Goal: Task Accomplishment & Management: Manage account settings

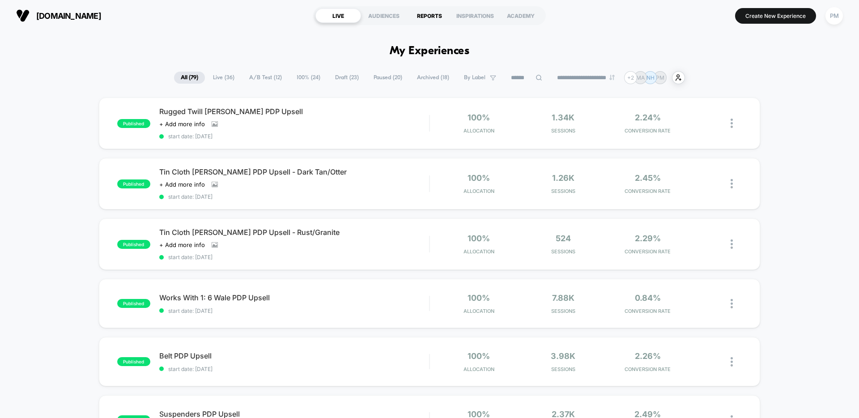
click at [436, 11] on div "REPORTS" at bounding box center [430, 15] width 46 height 14
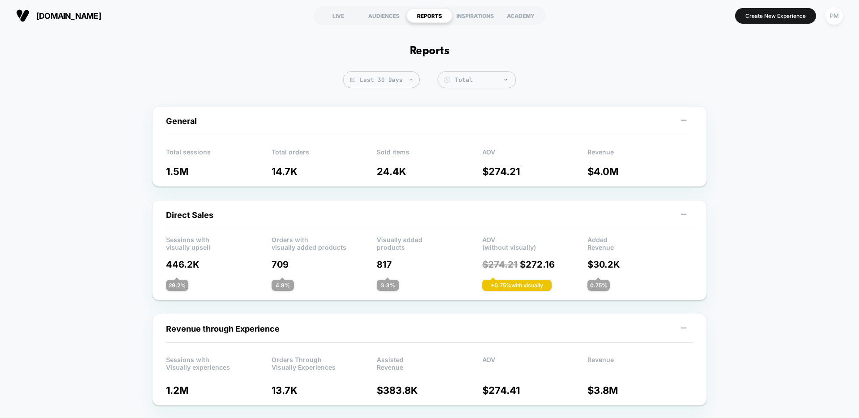
click at [389, 85] on span "Last 30 Days" at bounding box center [381, 79] width 76 height 17
select select "*"
select select "****"
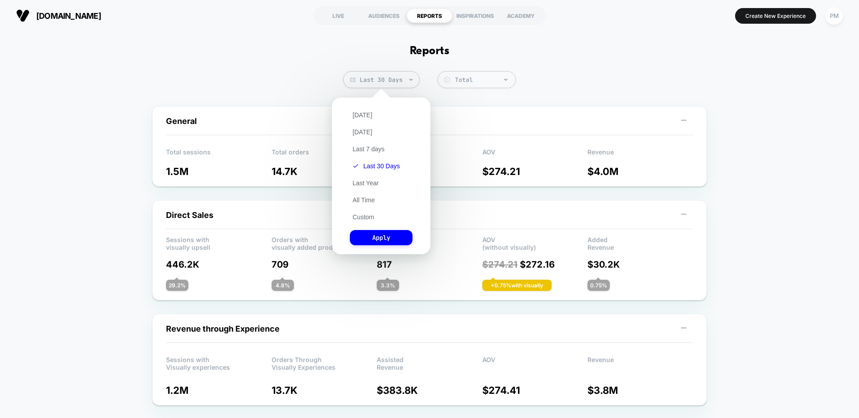
click at [372, 222] on div "[DATE] [DATE] Last 7 days Last 30 Days Last Year All Time Custom Apply" at bounding box center [380, 176] width 89 height 148
click at [367, 222] on div "[DATE] [DATE] Last 7 days Last 30 Days Last Year All Time Custom Apply" at bounding box center [380, 176] width 89 height 148
click at [361, 220] on button "Custom" at bounding box center [363, 217] width 27 height 8
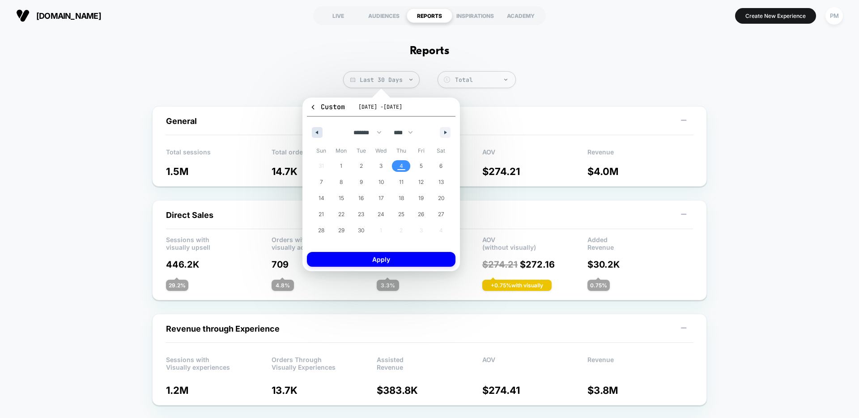
click at [321, 132] on button "button" at bounding box center [317, 132] width 11 height 11
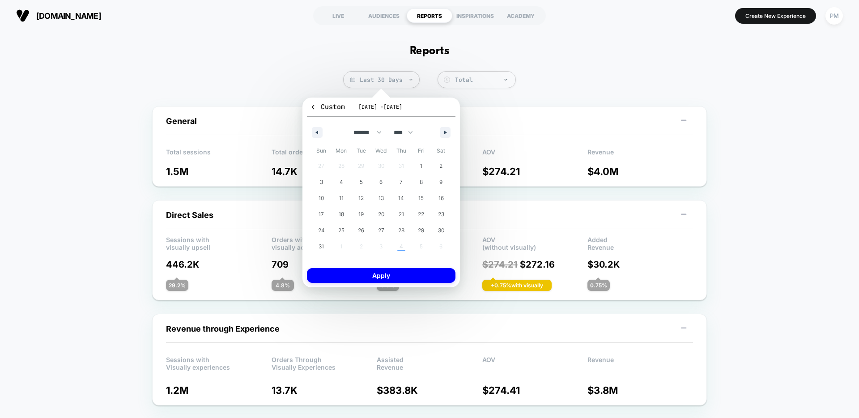
click at [444, 125] on div "******* ******** ***** ***** *** **** **** ****** ********* ******* ******** **…" at bounding box center [381, 130] width 149 height 27
click at [444, 129] on button "button" at bounding box center [445, 132] width 11 height 11
select select "*"
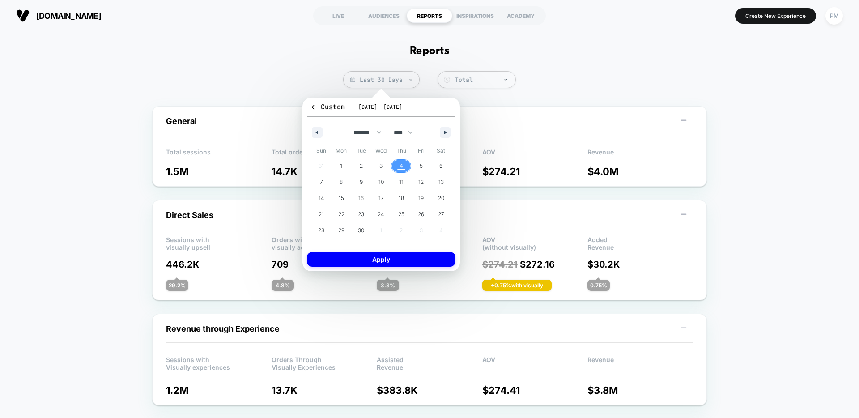
click at [402, 168] on span "4" at bounding box center [401, 166] width 4 height 16
click at [402, 259] on button "Apply" at bounding box center [381, 259] width 149 height 15
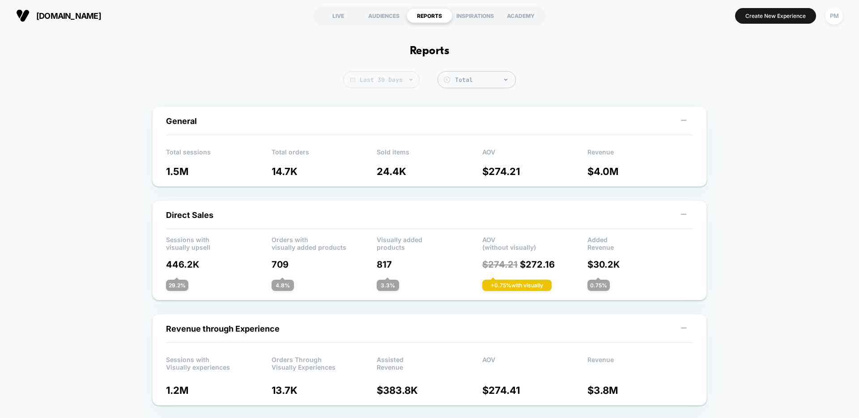
click at [380, 79] on span "Last 30 Days" at bounding box center [381, 79] width 76 height 17
select select "*"
select select "****"
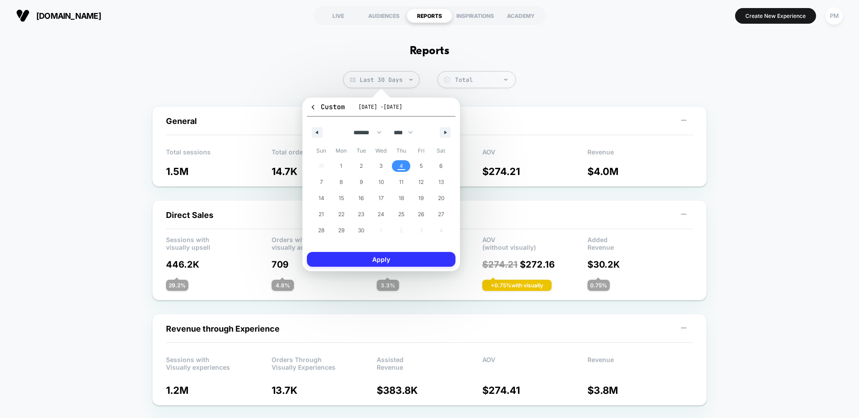
click at [390, 265] on button "Apply" at bounding box center [381, 259] width 149 height 15
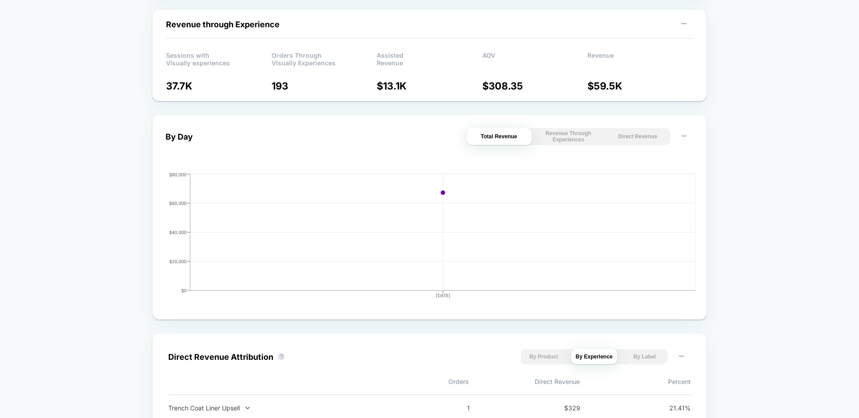
scroll to position [321, 0]
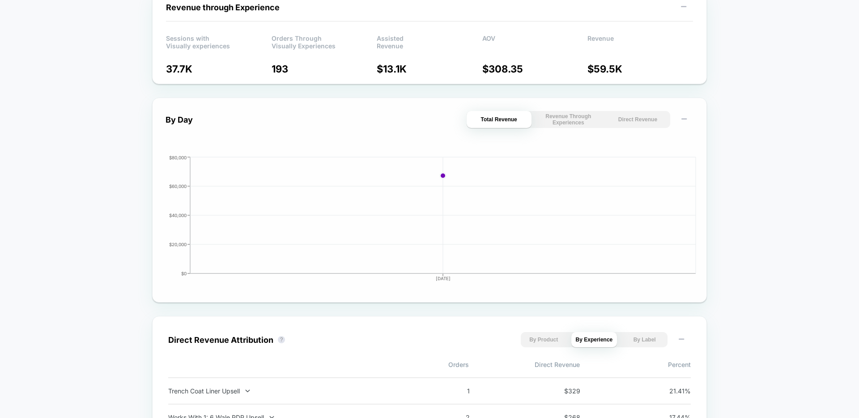
click at [634, 118] on button "Direct Revenue" at bounding box center [637, 119] width 65 height 17
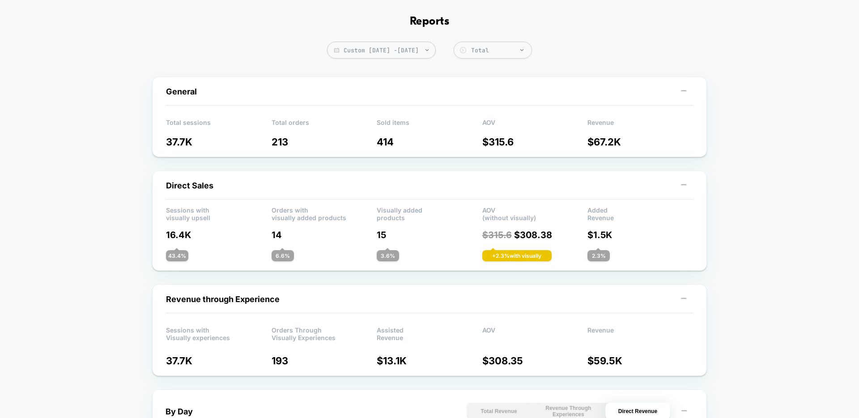
scroll to position [0, 0]
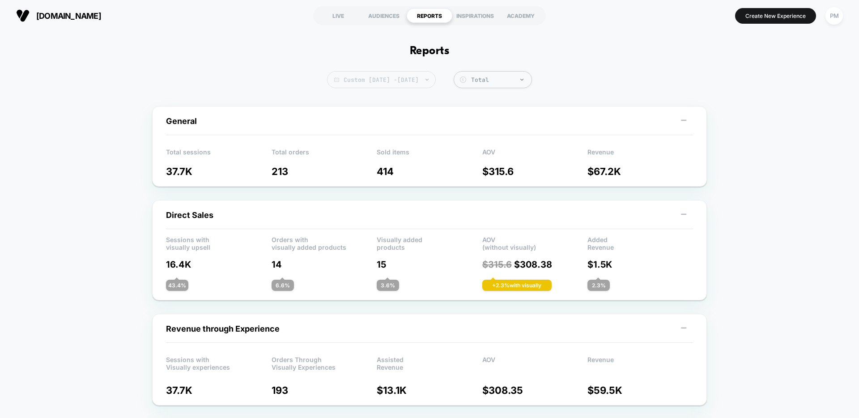
click at [345, 75] on span "Custom [DATE] - [DATE]" at bounding box center [381, 79] width 109 height 17
select select "*"
select select "****"
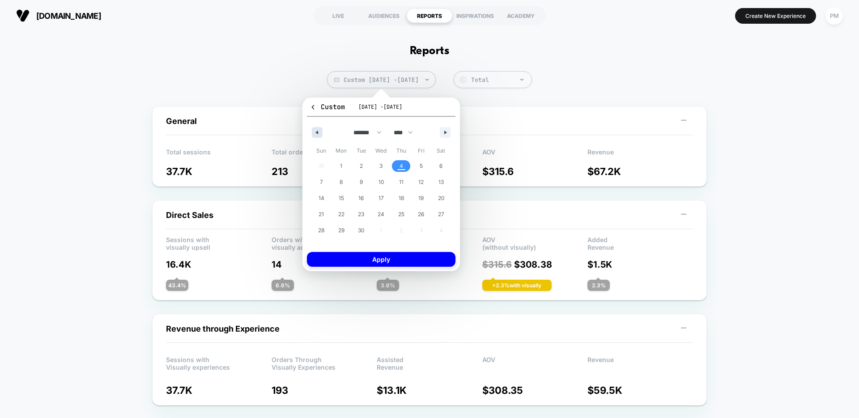
click at [320, 136] on button "button" at bounding box center [317, 132] width 11 height 11
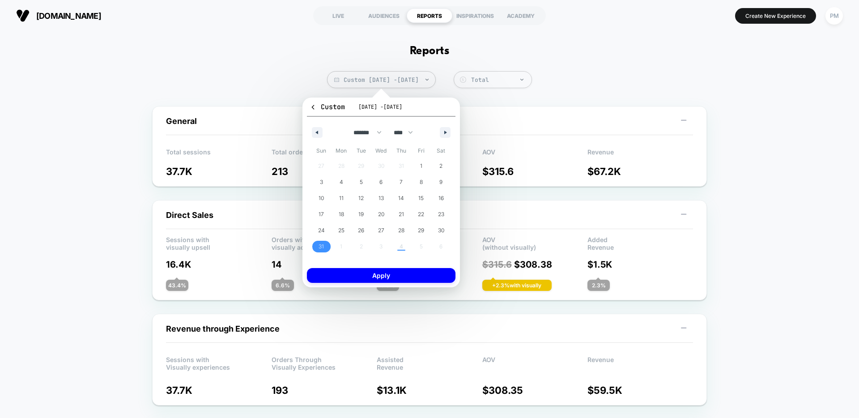
click at [319, 250] on span "31" at bounding box center [321, 246] width 5 height 16
click at [448, 130] on button "button" at bounding box center [445, 132] width 11 height 11
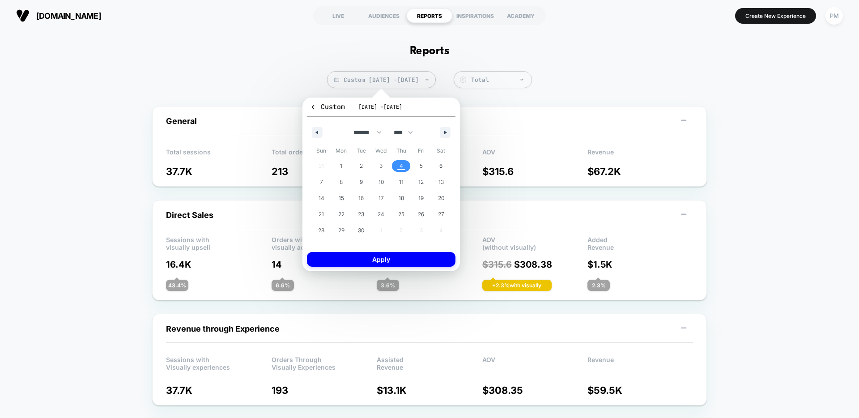
click at [404, 167] on span "4" at bounding box center [401, 166] width 20 height 12
select select "*"
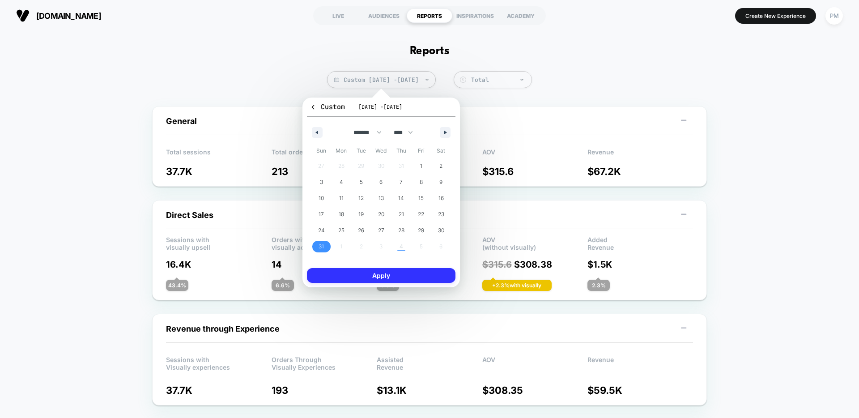
click at [395, 278] on button "Apply" at bounding box center [381, 275] width 149 height 15
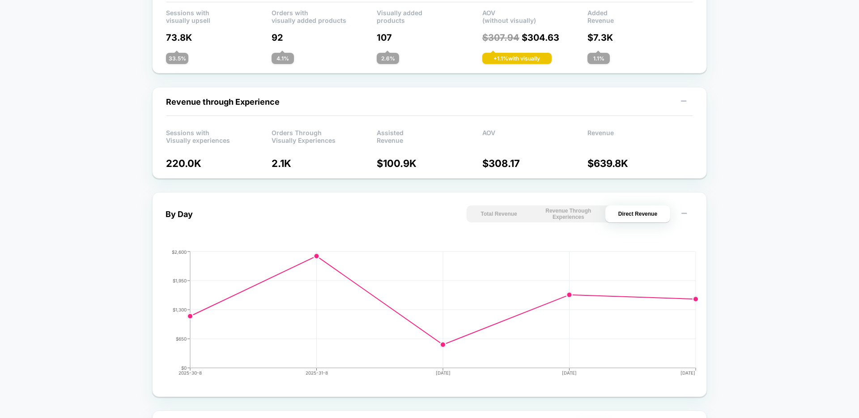
scroll to position [246, 0]
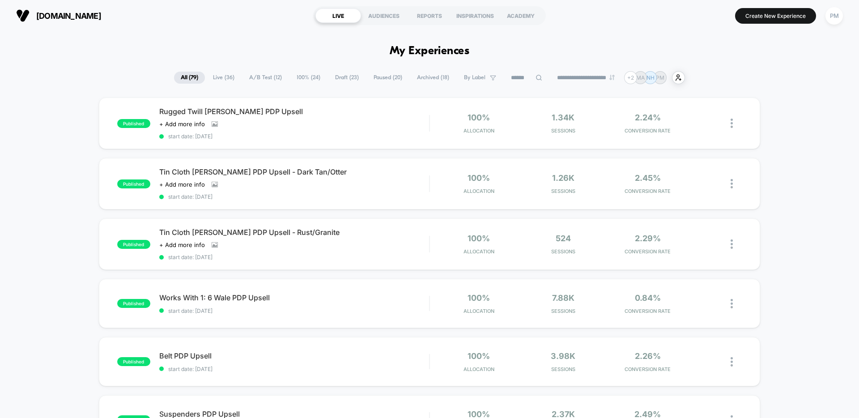
click at [367, 77] on span "Paused ( 20 )" at bounding box center [388, 78] width 42 height 12
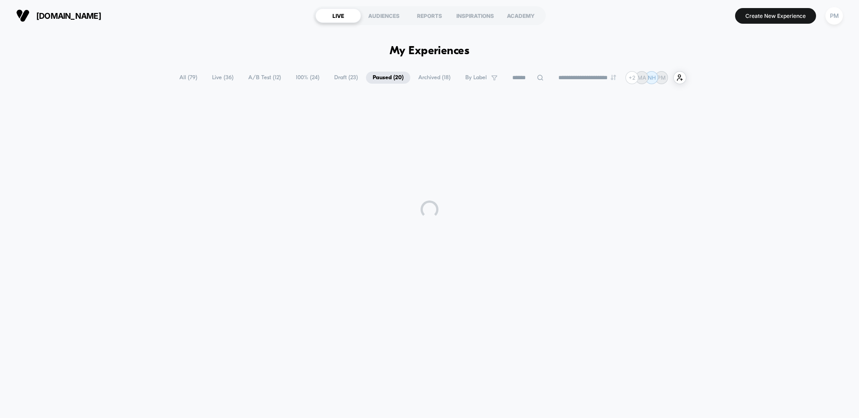
click at [347, 77] on span "Draft ( 23 )" at bounding box center [345, 78] width 37 height 12
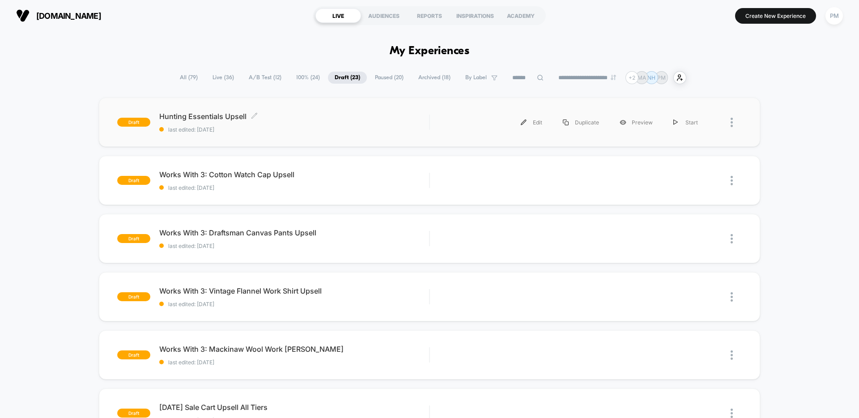
click at [307, 123] on div "Hunting Essentials Upsell Click to edit experience details Click to edit experi…" at bounding box center [294, 122] width 270 height 21
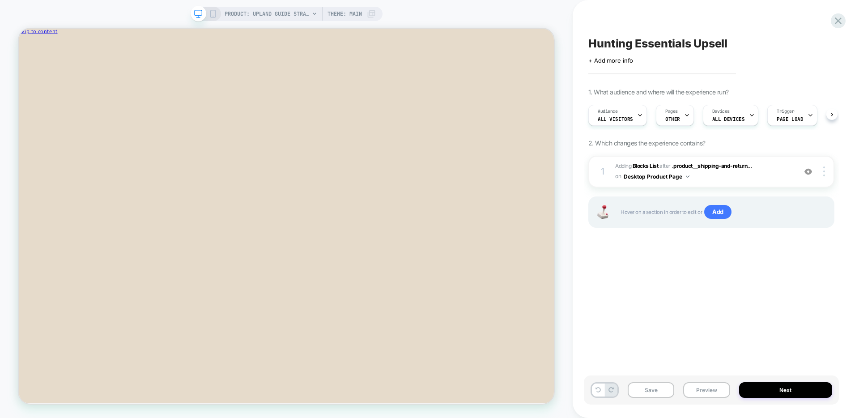
scroll to position [0, 0]
click at [58, 45] on icon "Close" at bounding box center [58, 47] width 0 height 7
click at [694, 389] on button "Preview" at bounding box center [706, 390] width 47 height 16
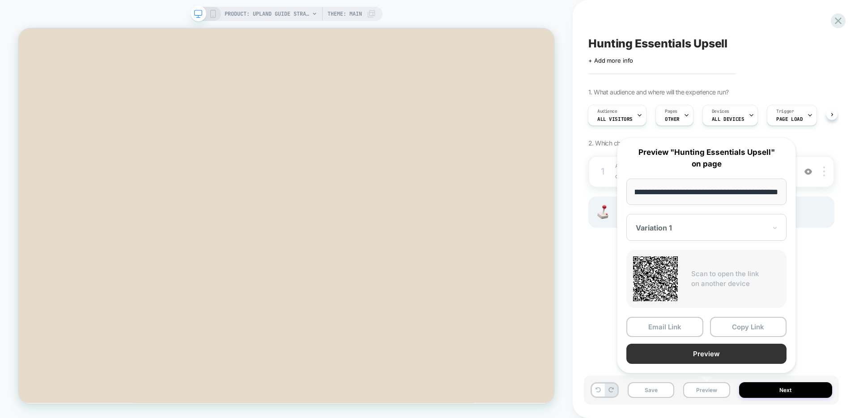
scroll to position [0, 0]
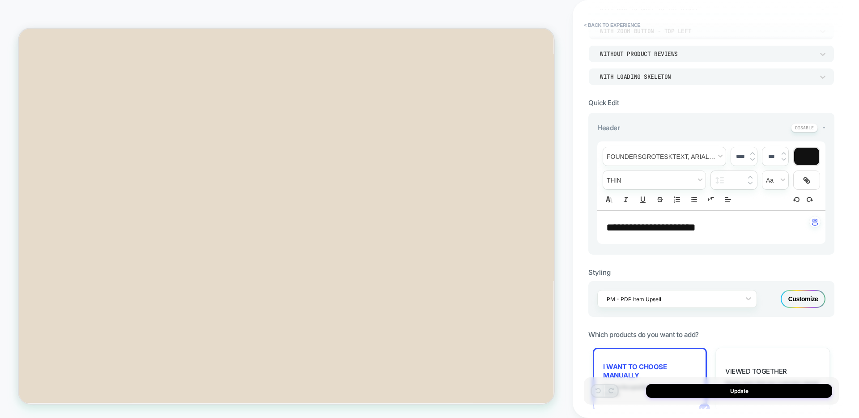
scroll to position [159, 0]
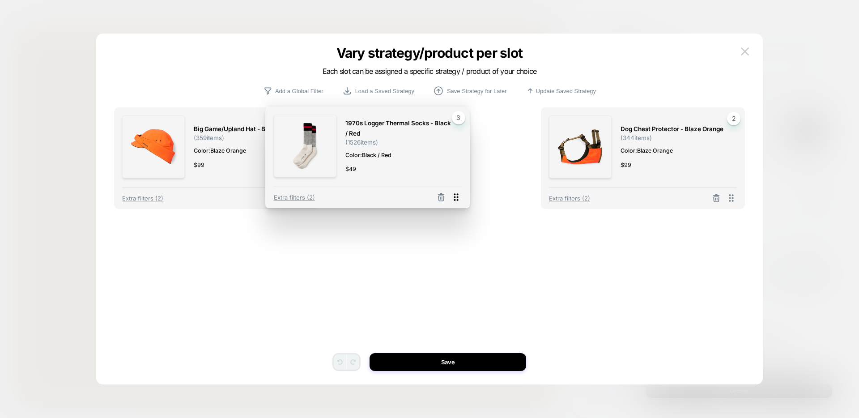
drag, startPoint x: 734, startPoint y: 201, endPoint x: 458, endPoint y: 199, distance: 275.6
click at [459, 200] on icon at bounding box center [455, 196] width 11 height 11
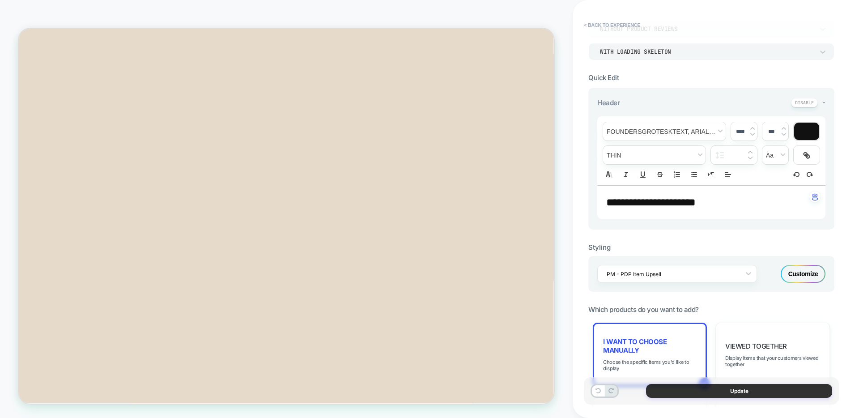
click at [726, 387] on button "Update" at bounding box center [739, 391] width 186 height 14
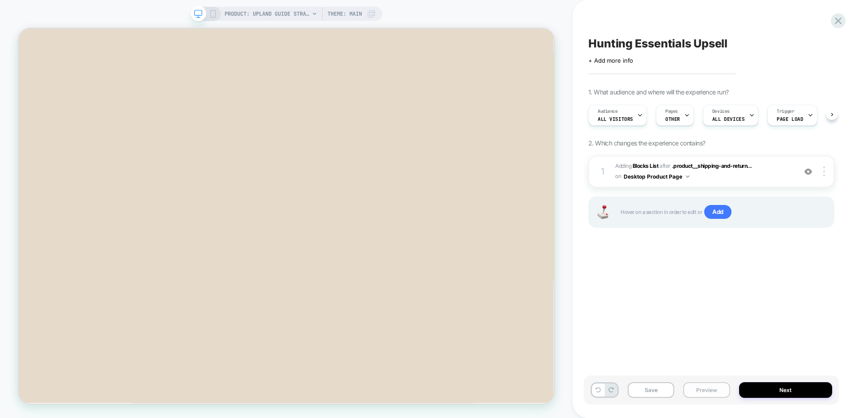
scroll to position [0, 0]
click at [662, 392] on button "Save" at bounding box center [651, 390] width 47 height 16
click at [0, 0] on div at bounding box center [0, 0] width 0 height 0
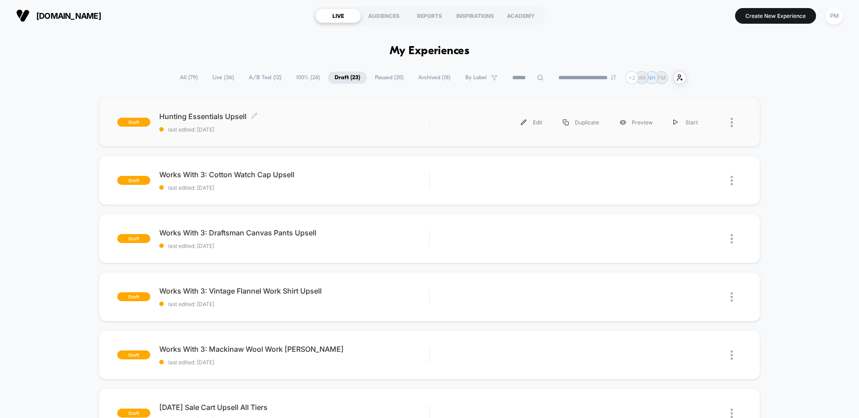
scroll to position [24, 0]
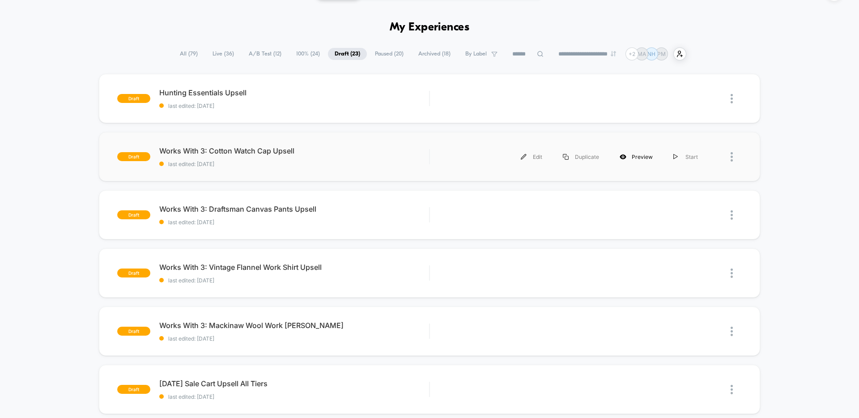
click at [633, 161] on div "Preview" at bounding box center [636, 157] width 54 height 20
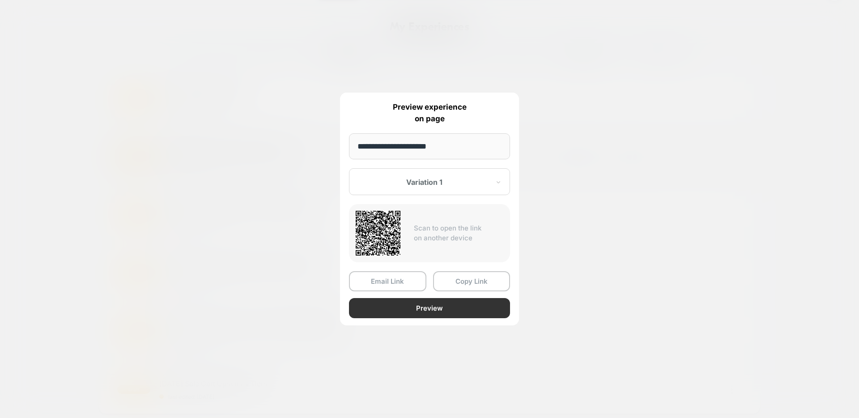
click at [429, 309] on button "Preview" at bounding box center [429, 308] width 161 height 20
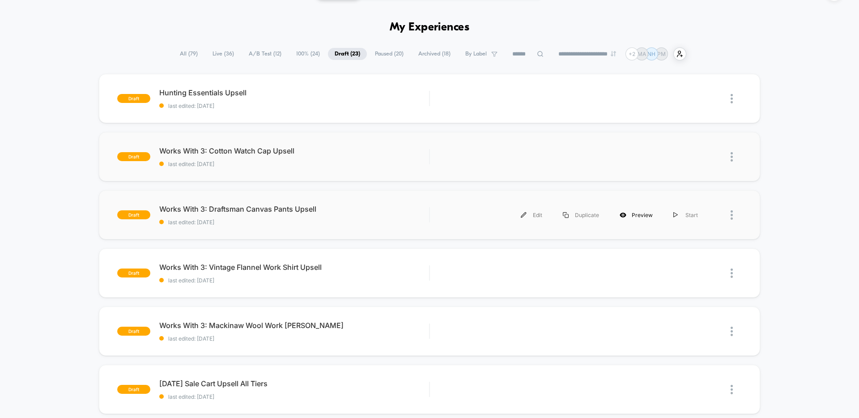
click at [645, 218] on div "Preview" at bounding box center [636, 215] width 54 height 20
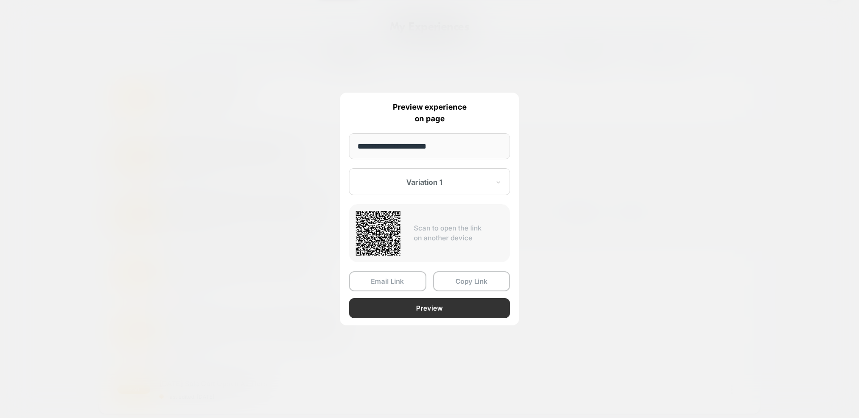
click at [425, 311] on button "Preview" at bounding box center [429, 308] width 161 height 20
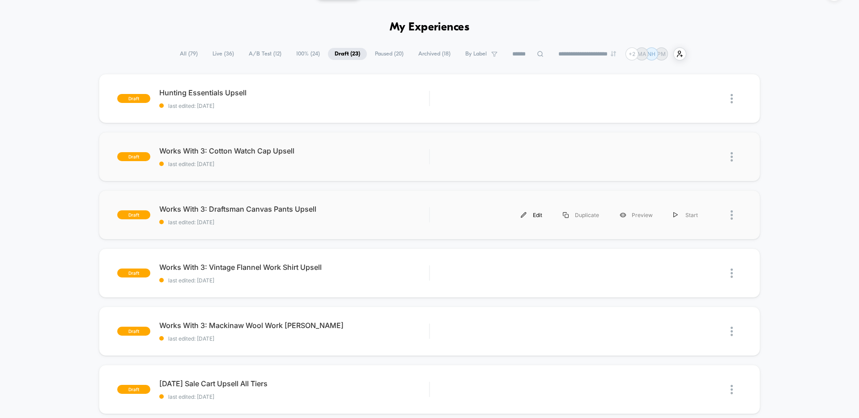
click at [531, 217] on div "Edit" at bounding box center [531, 215] width 42 height 20
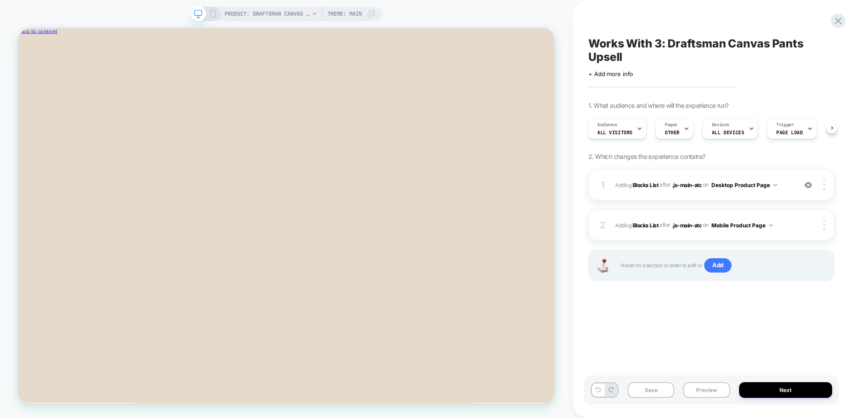
scroll to position [0, 1]
click at [58, 47] on icon "Close" at bounding box center [58, 47] width 0 height 7
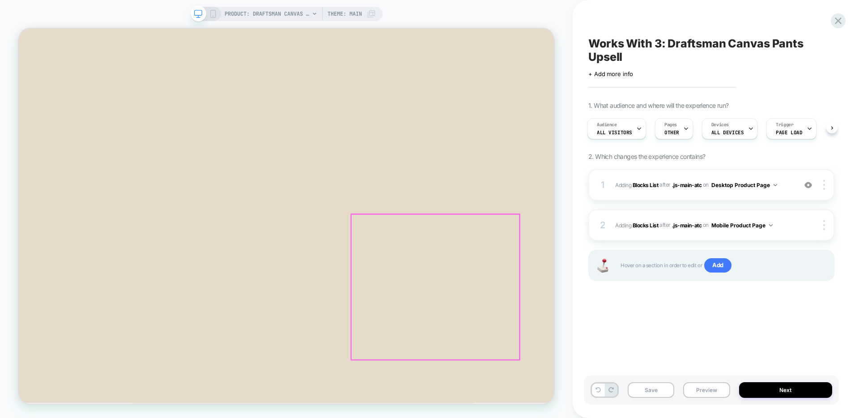
scroll to position [425, 0]
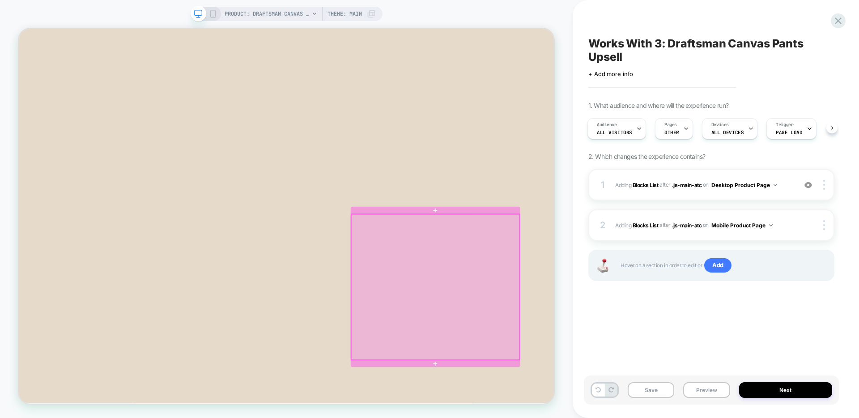
click at [632, 284] on div at bounding box center [574, 372] width 224 height 193
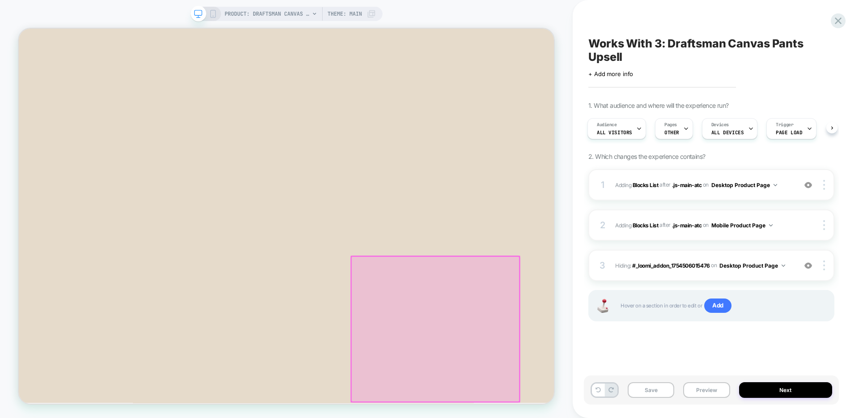
scroll to position [369, 0]
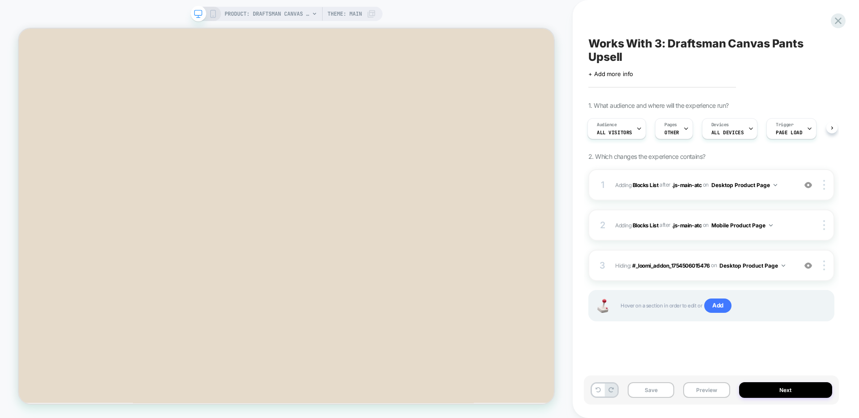
click at [213, 15] on icon at bounding box center [213, 14] width 8 height 8
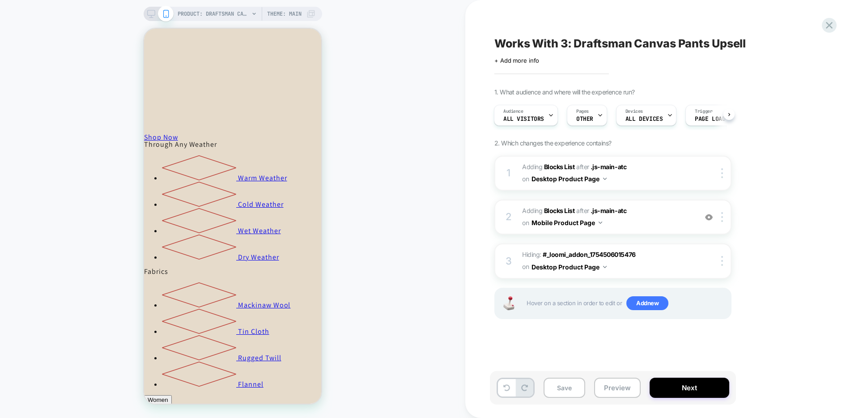
scroll to position [998, 0]
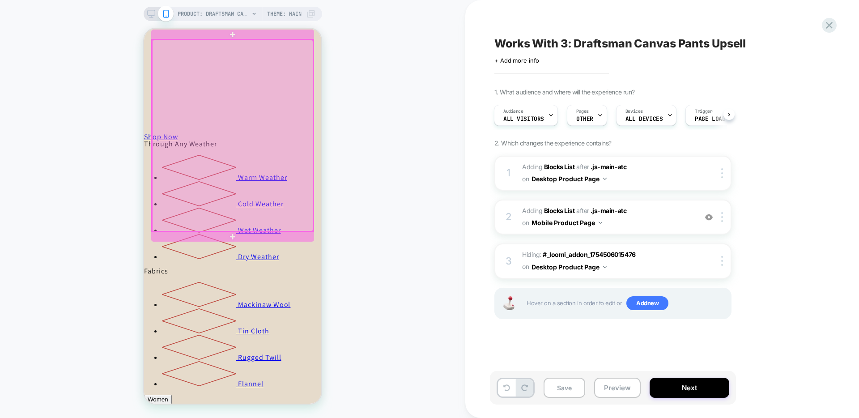
click at [251, 123] on div at bounding box center [232, 135] width 161 height 191
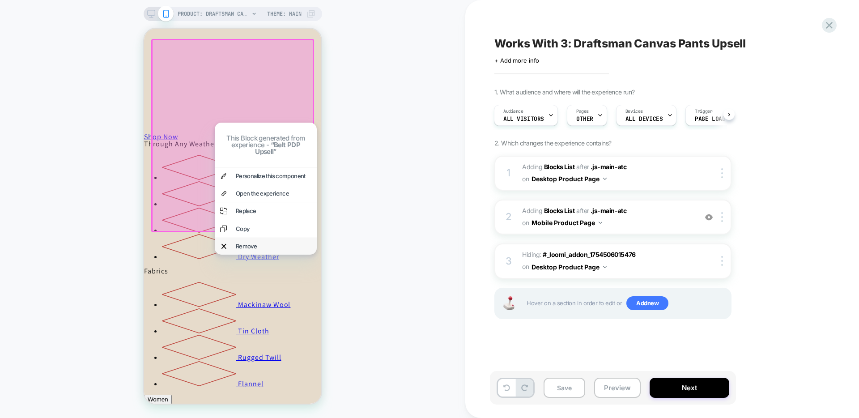
click at [266, 244] on div "Remove" at bounding box center [274, 246] width 76 height 6
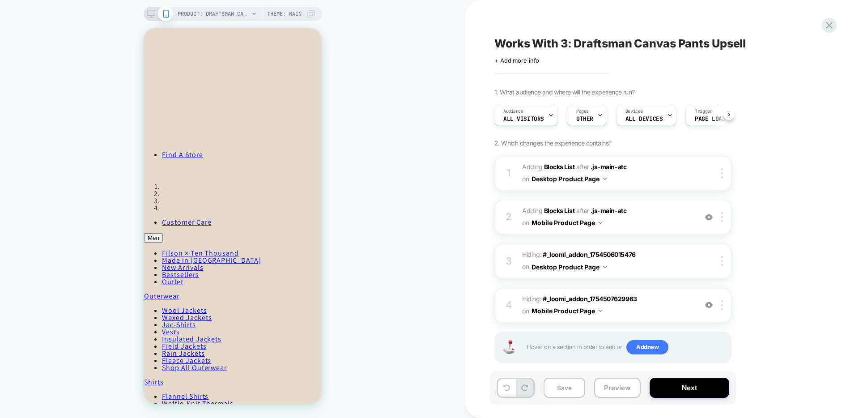
scroll to position [423, 0]
click at [0, 0] on button "Save" at bounding box center [0, 0] width 0 height 0
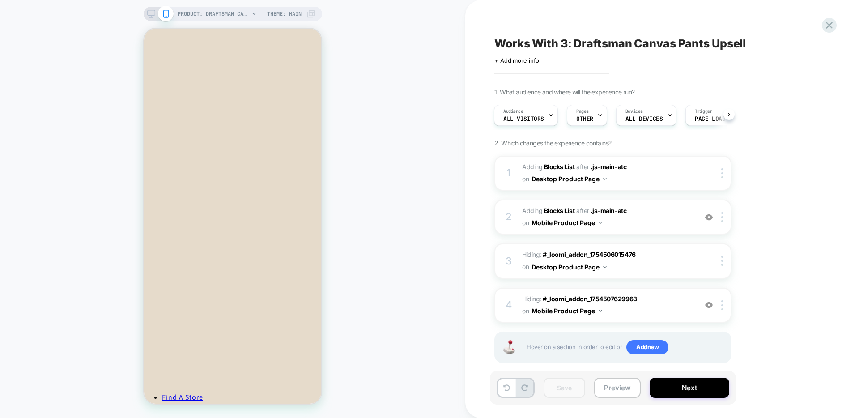
scroll to position [0, 0]
click at [151, 13] on icon at bounding box center [151, 14] width 8 height 8
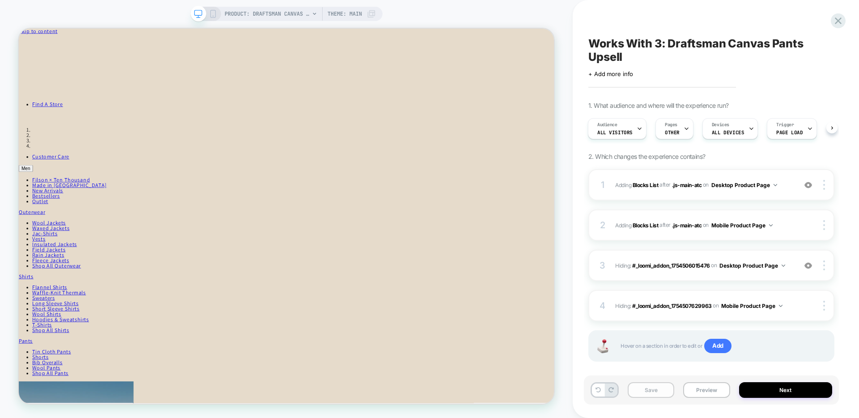
click at [662, 388] on button "Save" at bounding box center [651, 390] width 47 height 16
click at [834, 22] on icon at bounding box center [838, 21] width 12 height 12
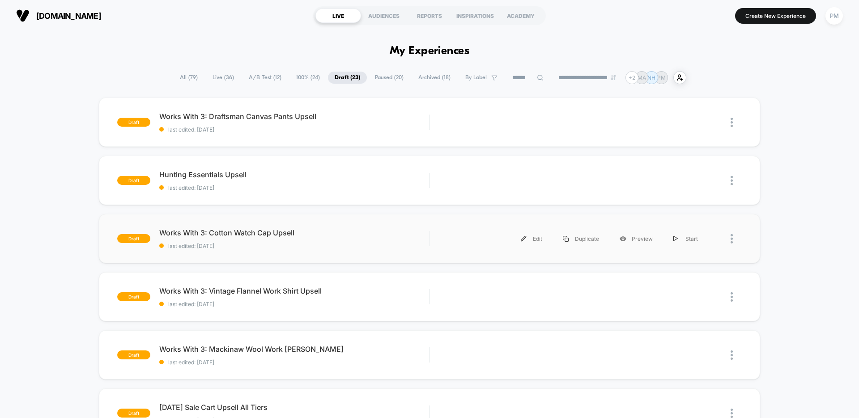
scroll to position [16, 0]
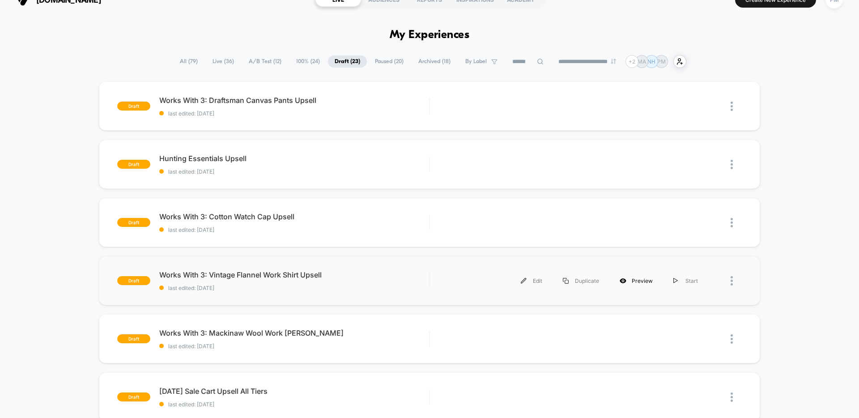
click at [647, 280] on div "Preview" at bounding box center [636, 281] width 54 height 20
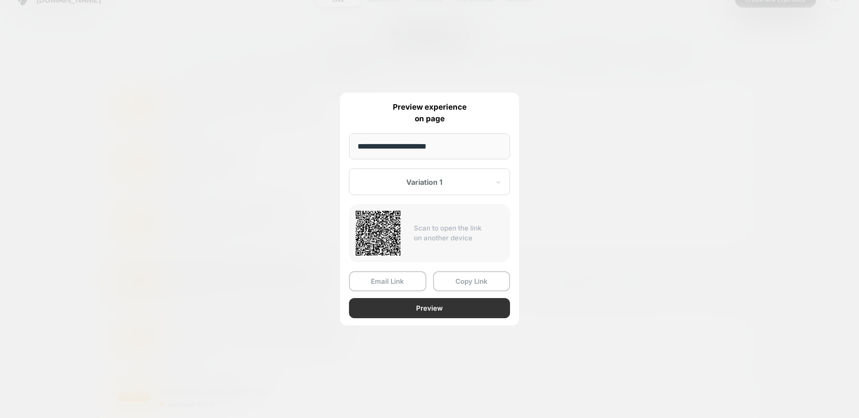
click at [422, 310] on button "Preview" at bounding box center [429, 308] width 161 height 20
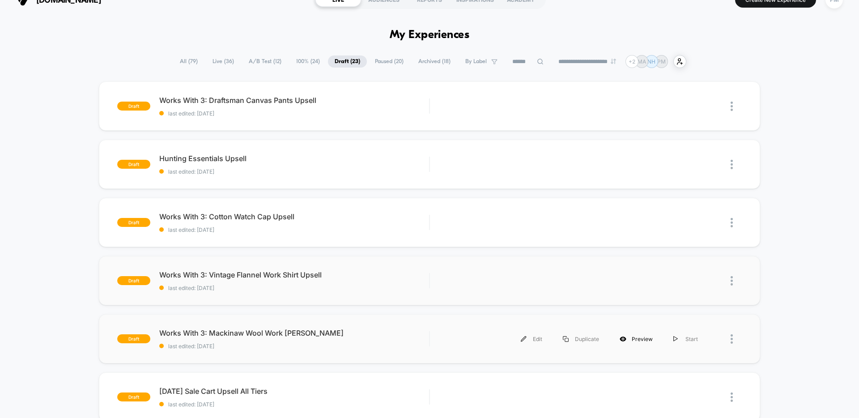
click at [637, 341] on div "Preview" at bounding box center [636, 339] width 54 height 20
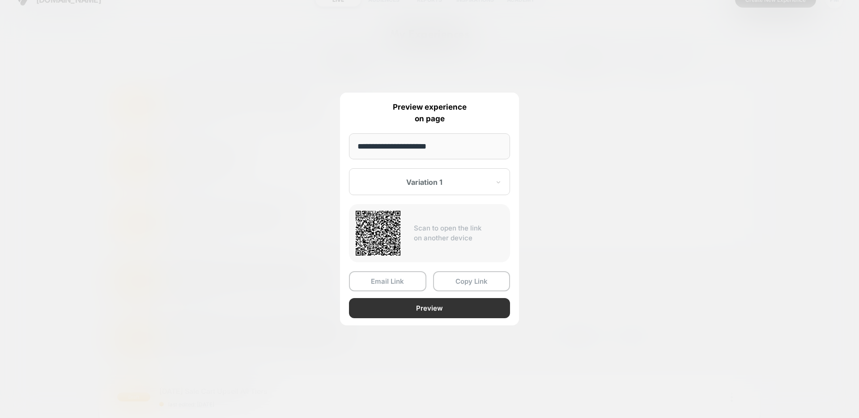
click at [427, 305] on button "Preview" at bounding box center [429, 308] width 161 height 20
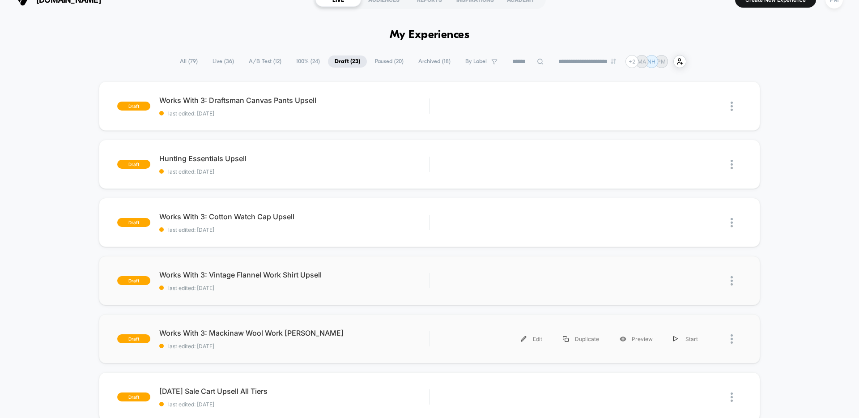
click at [217, 60] on span "Live ( 36 )" at bounding box center [223, 61] width 35 height 12
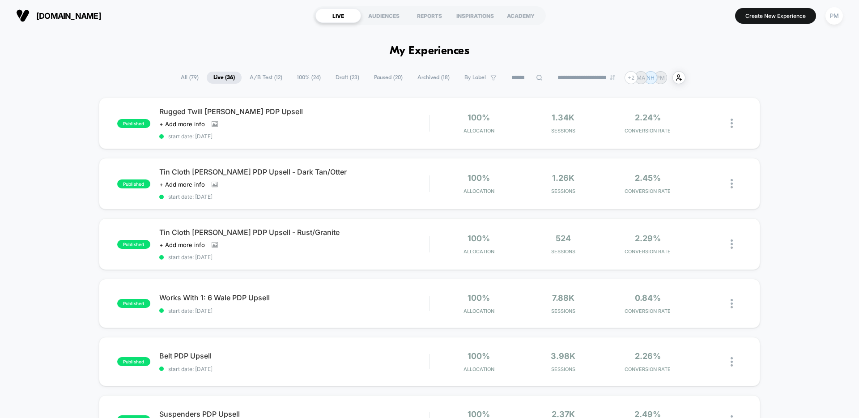
click at [256, 74] on span "A/B Test ( 12 )" at bounding box center [266, 78] width 46 height 12
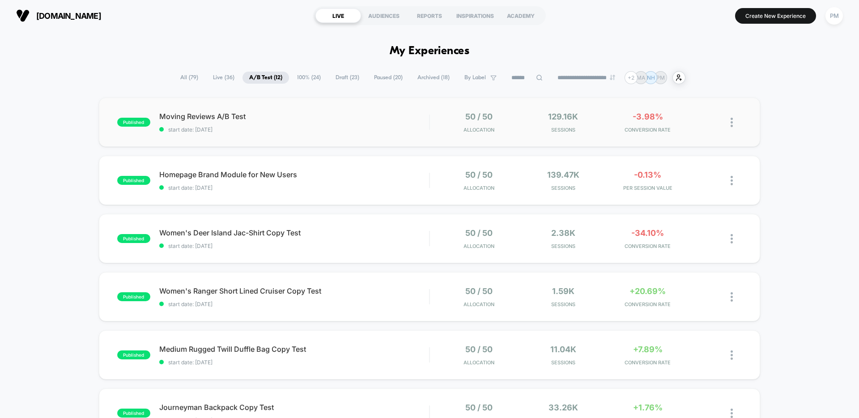
click at [348, 111] on div "published Moving Reviews A/B Test start date: 8/20/2025 50 / 50 Allocation 129.…" at bounding box center [429, 122] width 661 height 49
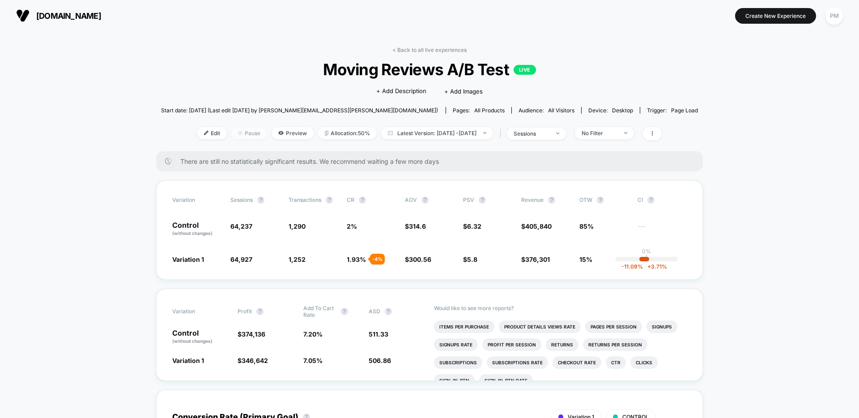
click at [232, 134] on span "Pause" at bounding box center [249, 133] width 36 height 12
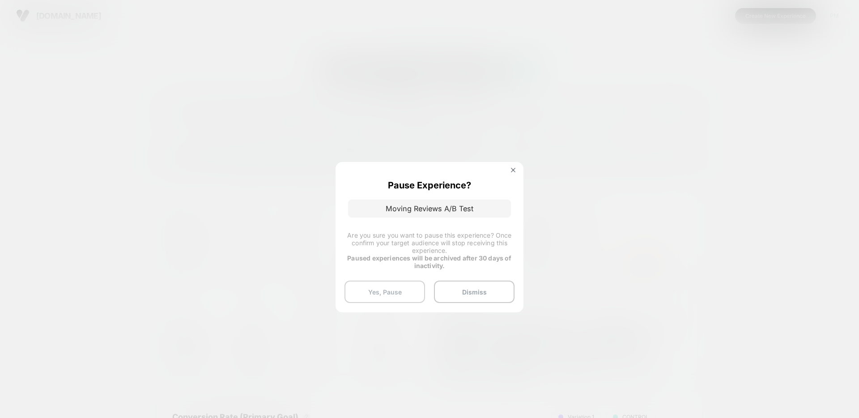
click at [374, 294] on button "Yes, Pause" at bounding box center [384, 291] width 81 height 22
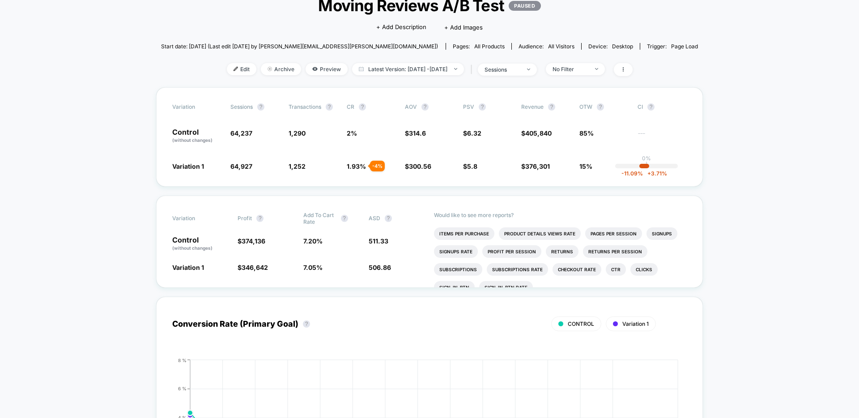
scroll to position [43, 0]
